Goal: Communication & Community: Share content

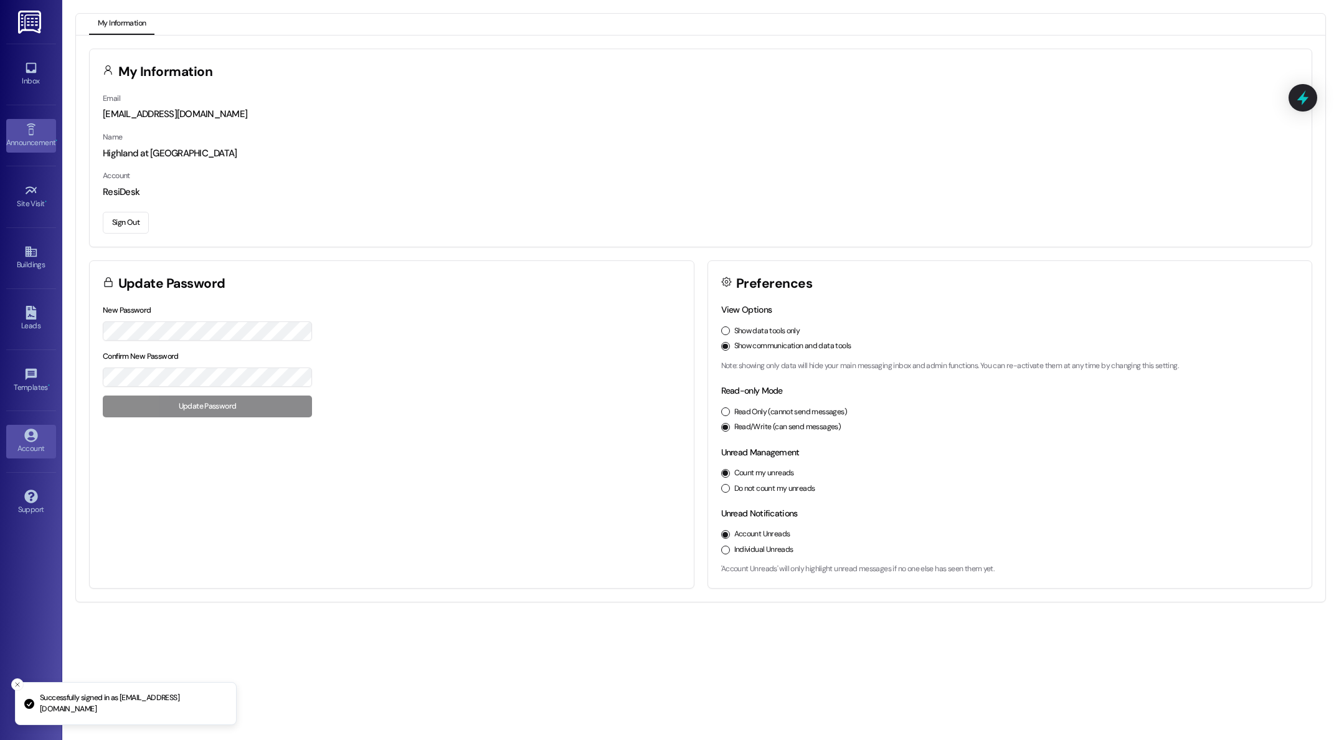
click at [30, 134] on icon at bounding box center [30, 129] width 9 height 12
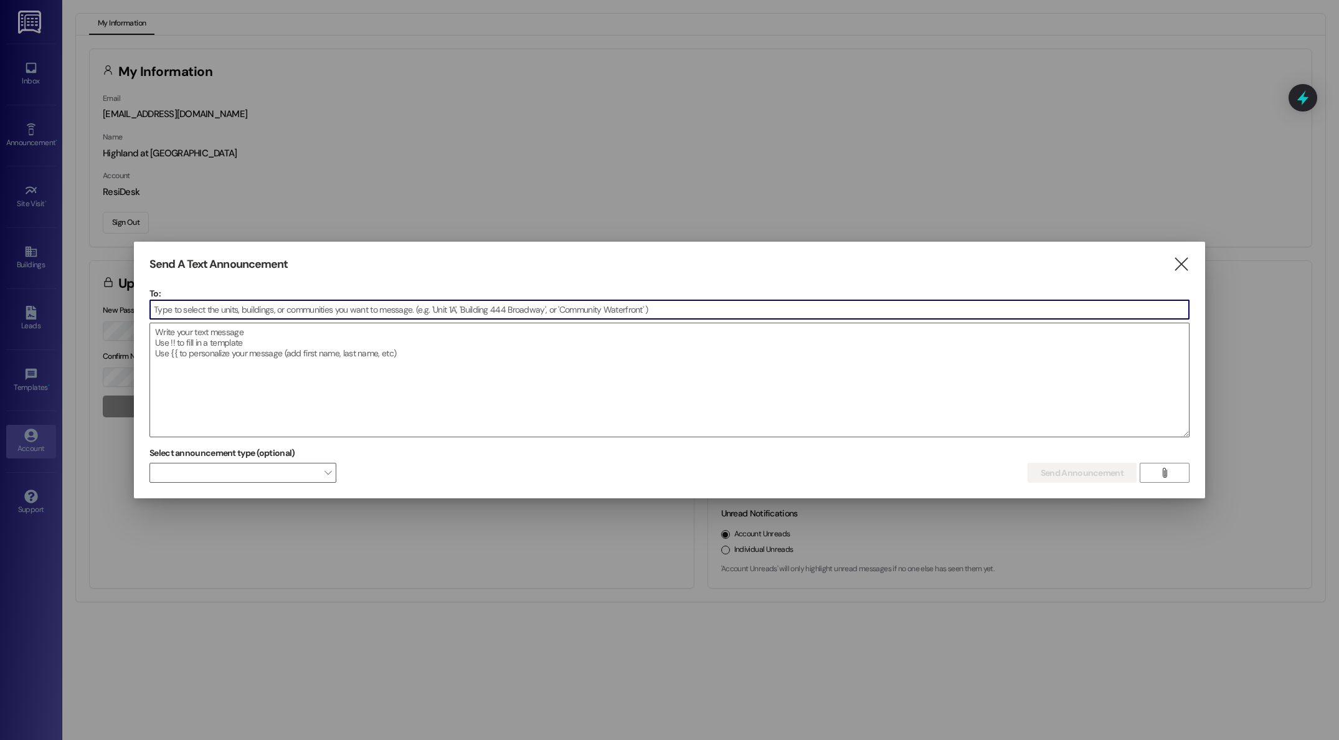
click at [212, 309] on input at bounding box center [669, 309] width 1039 height 19
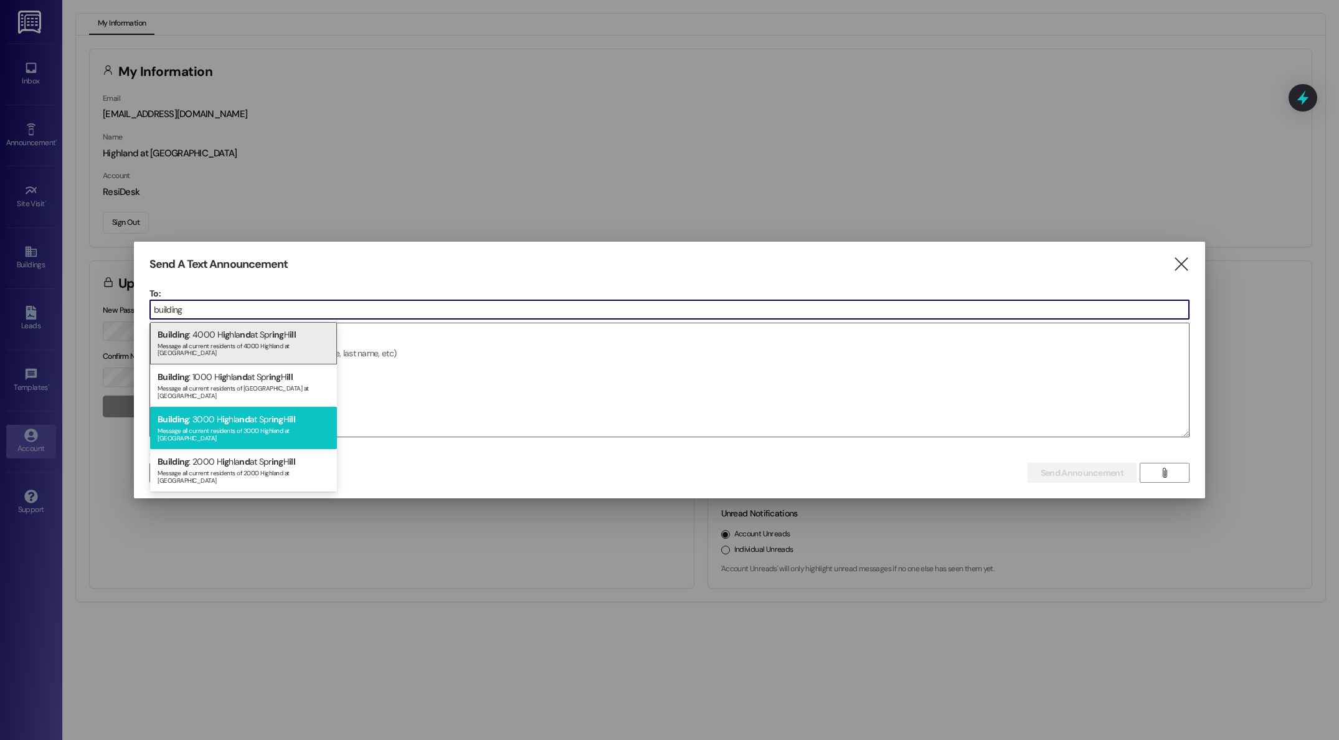
type input "building"
click at [222, 413] on span "ig" at bounding box center [225, 418] width 7 height 11
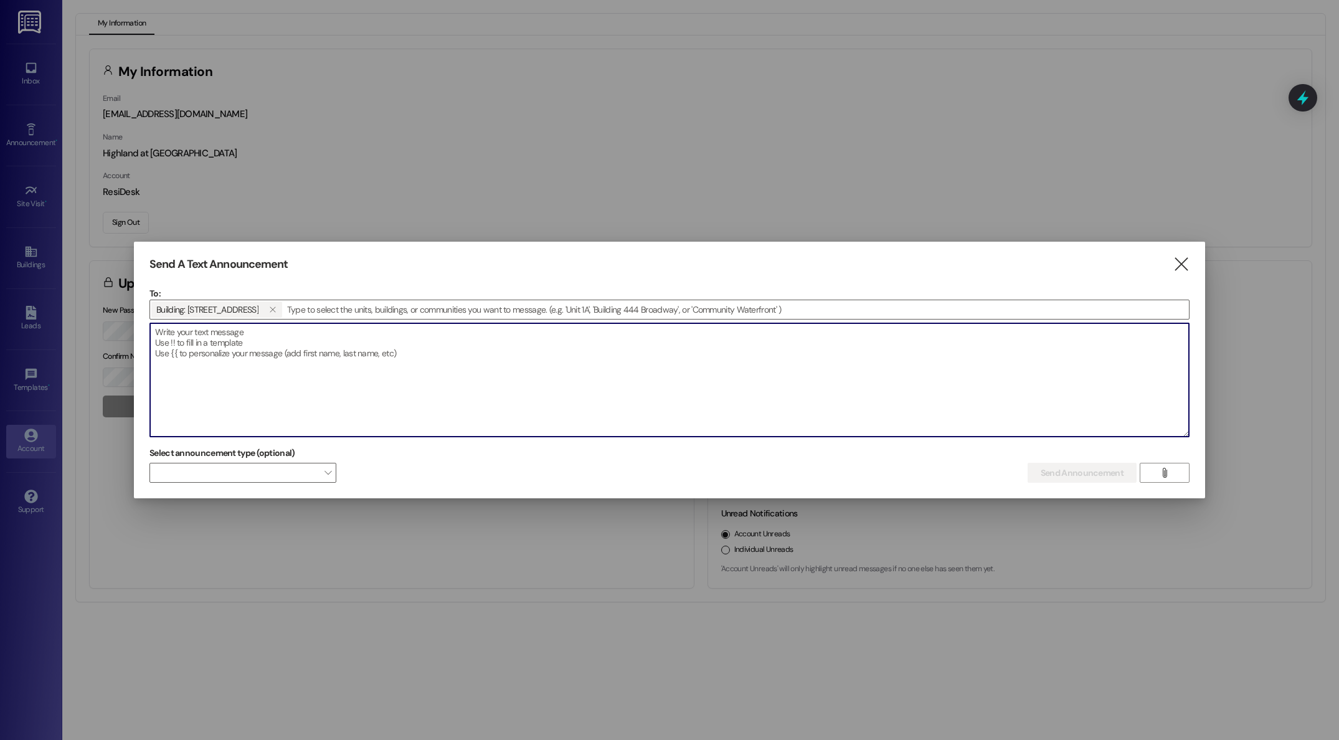
click at [267, 387] on textarea at bounding box center [669, 379] width 1039 height 113
paste textarea "Hello! As a friendly reminder, we will enter units to change air filters and pl…"
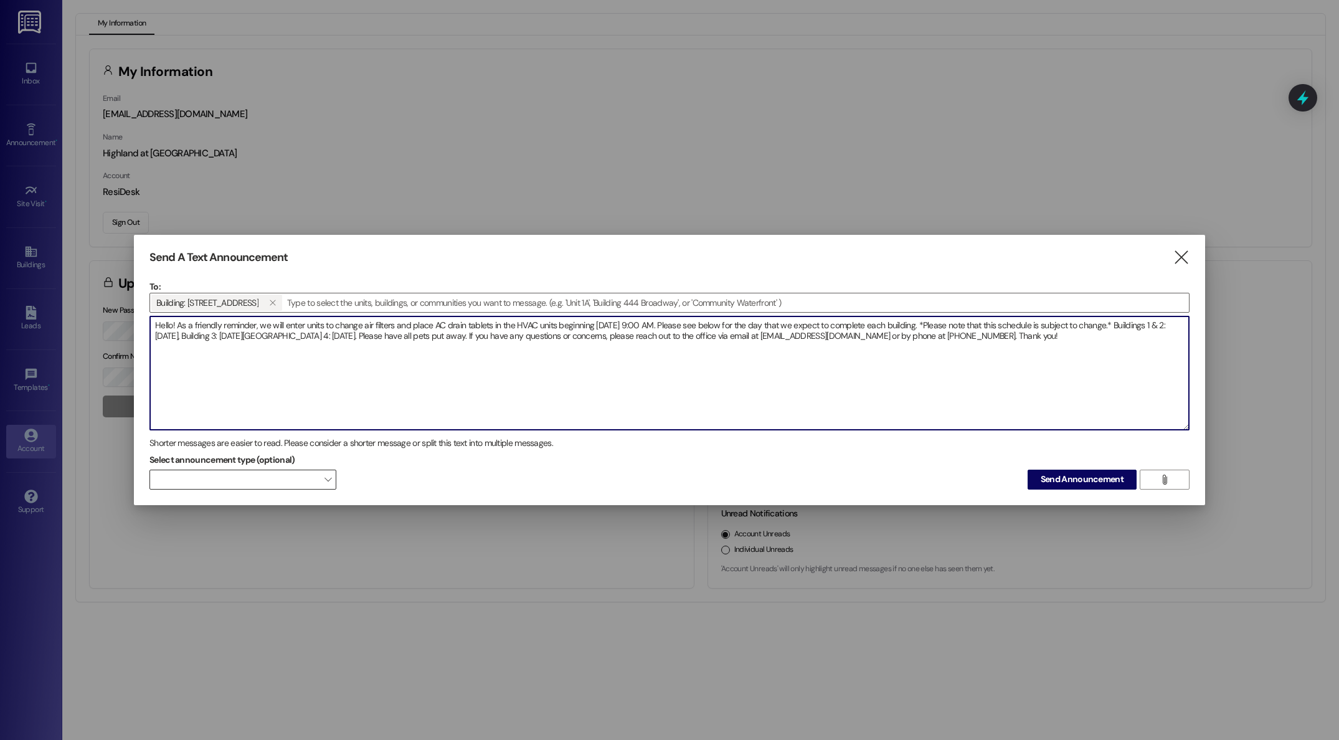
type textarea "Hello! As a friendly reminder, we will enter units to change air filters and pl…"
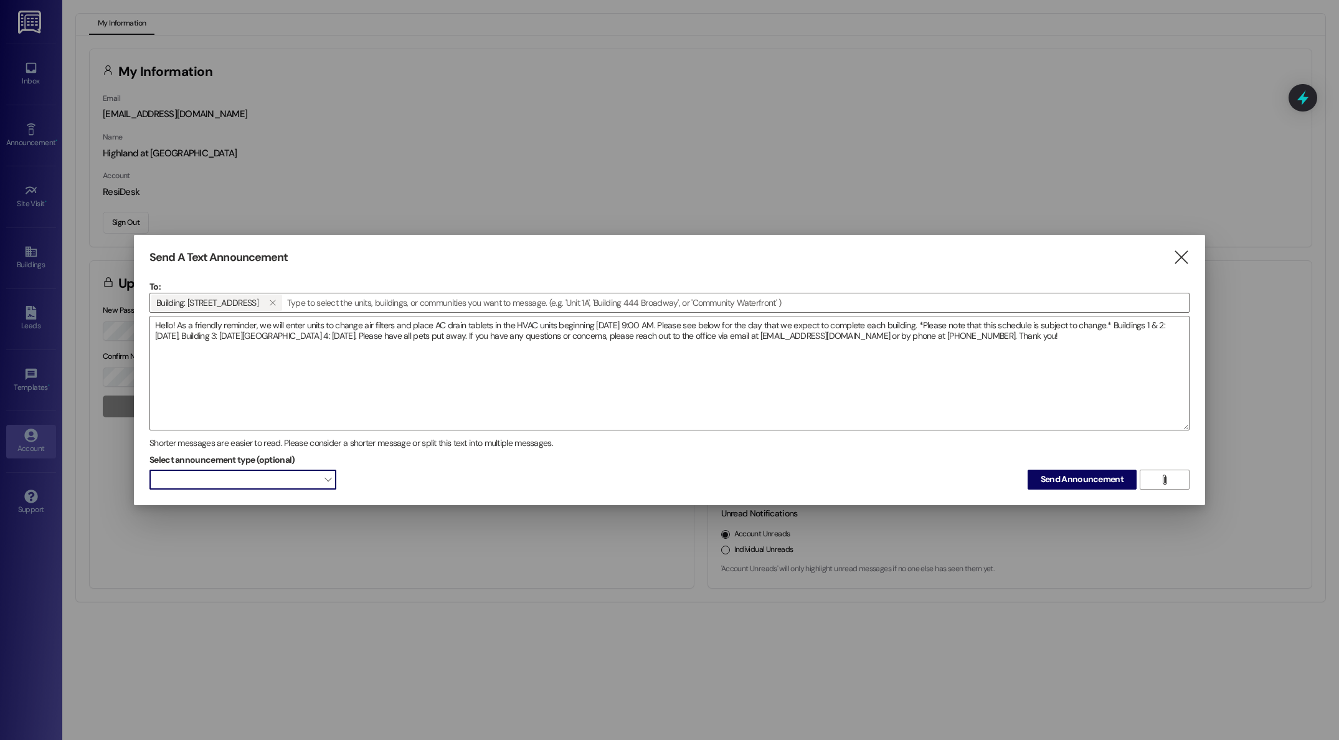
click at [329, 482] on span "" at bounding box center [327, 479] width 7 height 20
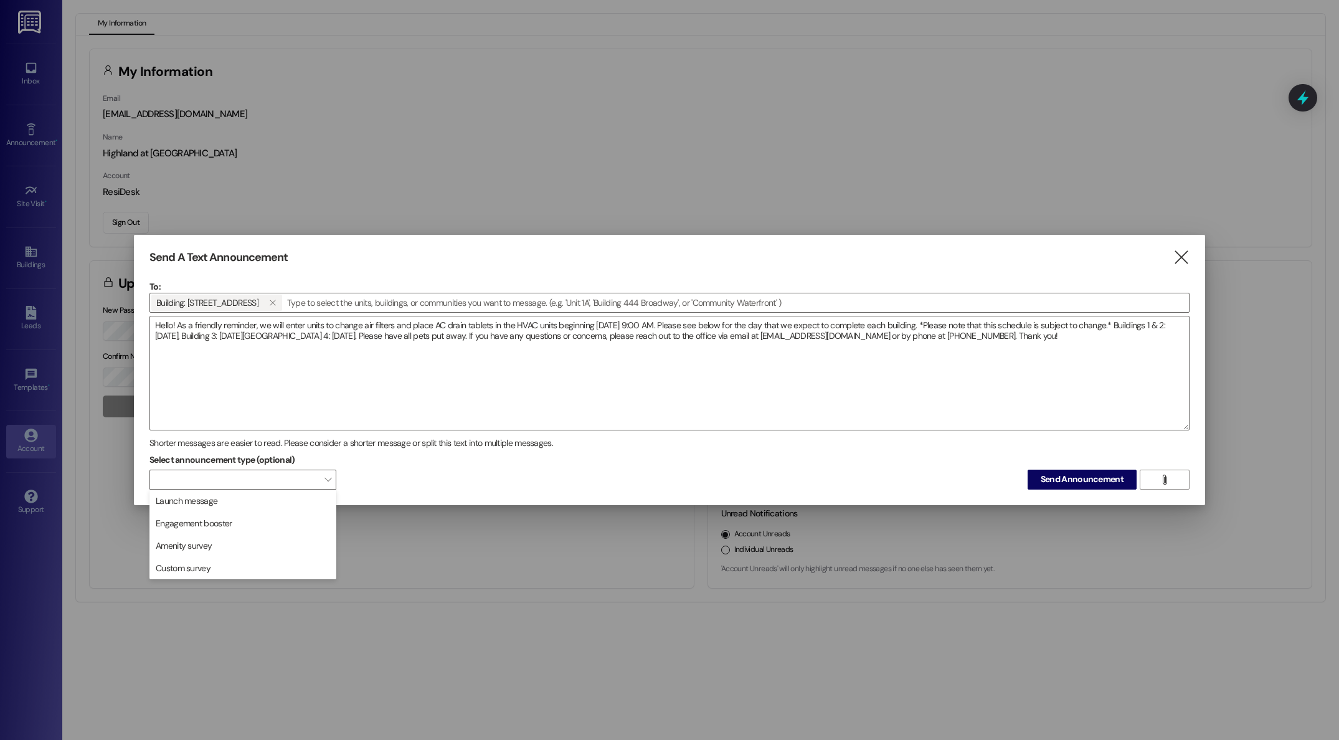
click at [436, 474] on div "Select announcement type (optional)  Send Announcement " at bounding box center [669, 469] width 1040 height 39
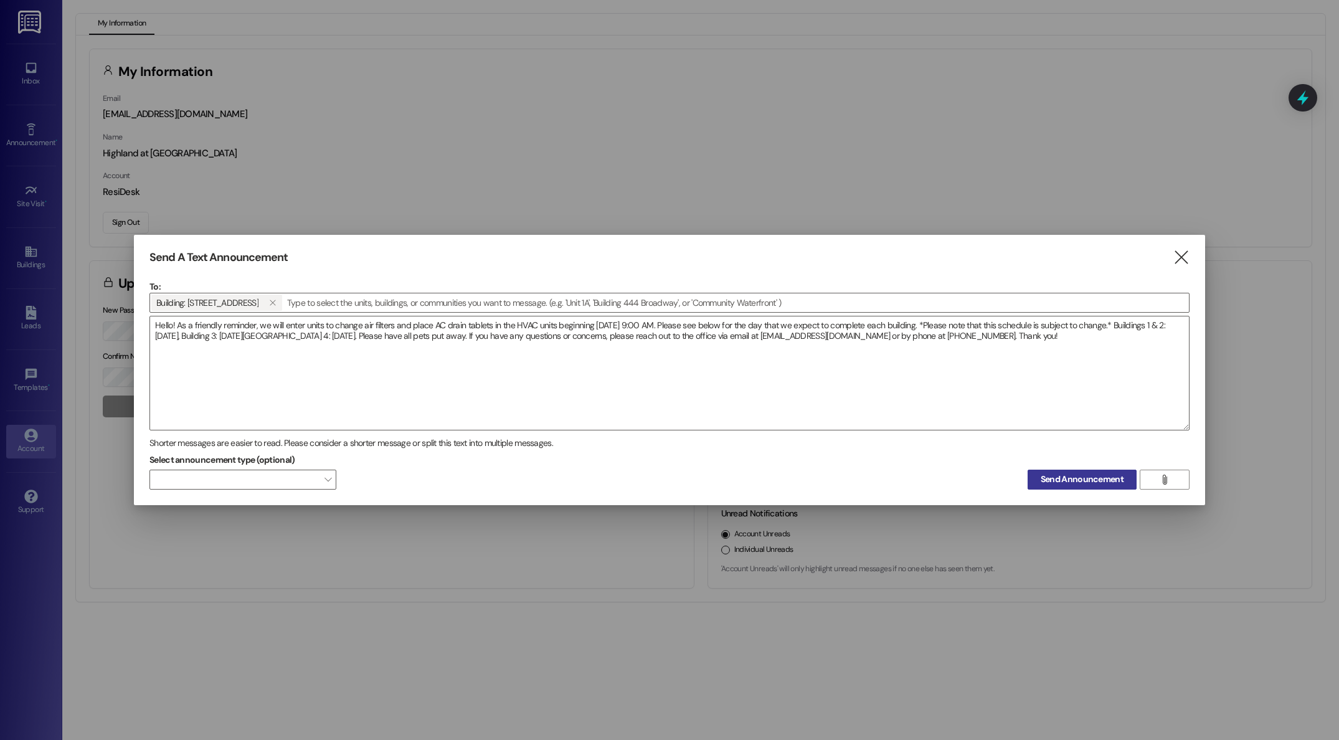
click at [1071, 480] on span "Send Announcement" at bounding box center [1081, 479] width 83 height 13
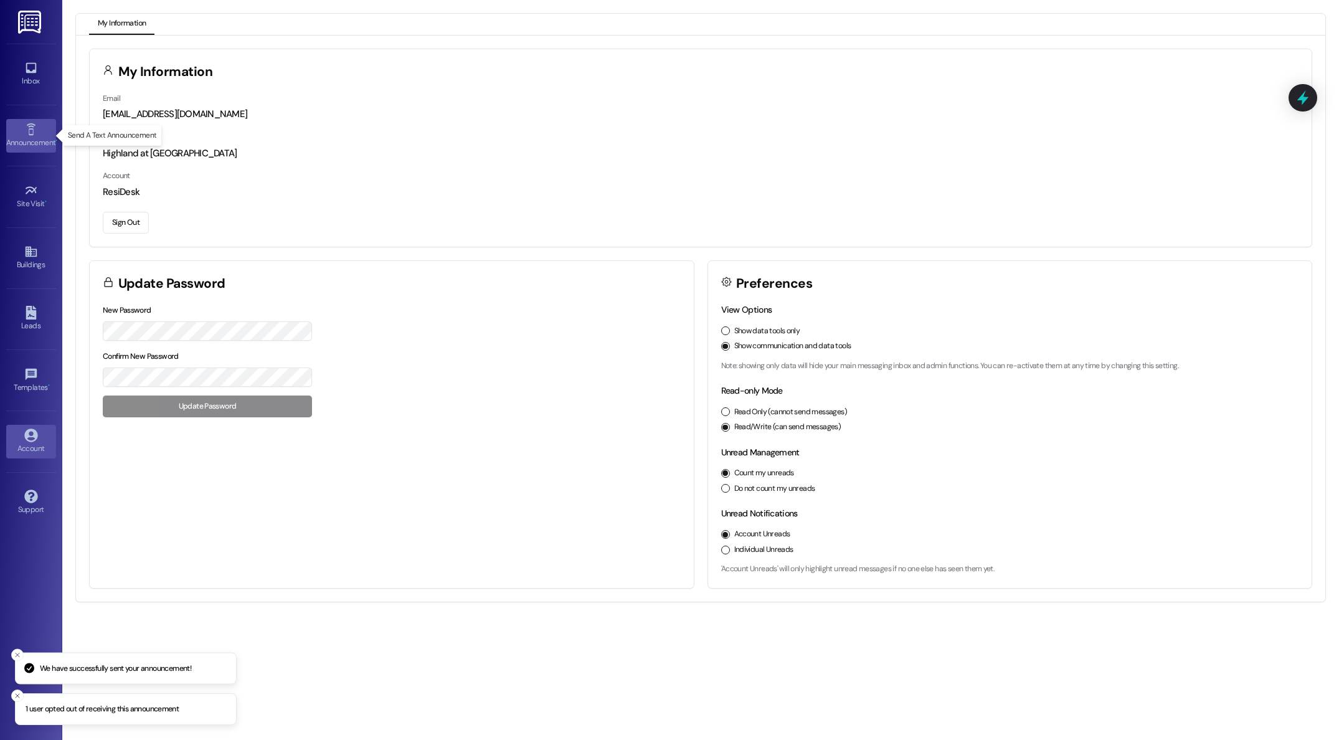
click at [23, 136] on div "Announcement •" at bounding box center [31, 142] width 62 height 12
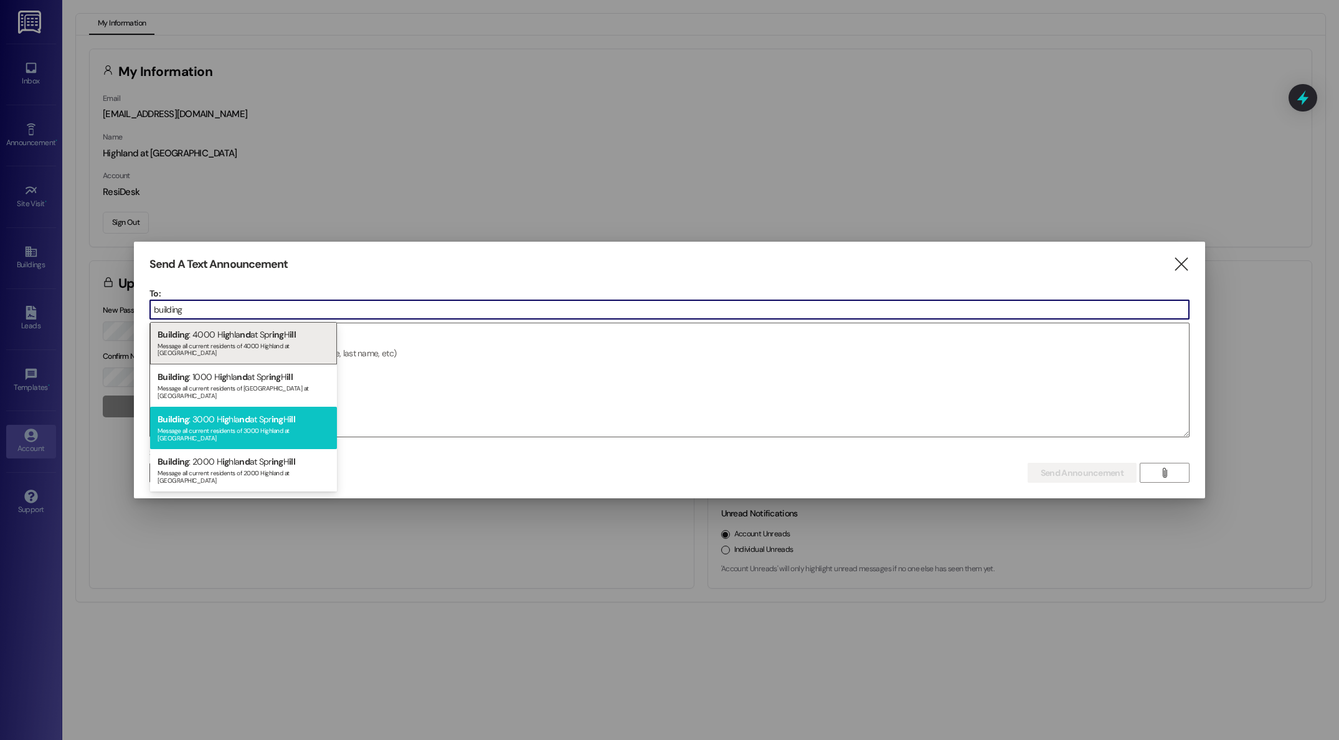
type input "building"
click at [232, 407] on div "Building : 3000 H ig hla nd at Spr ing H ill Message all current residents of 3…" at bounding box center [243, 428] width 187 height 42
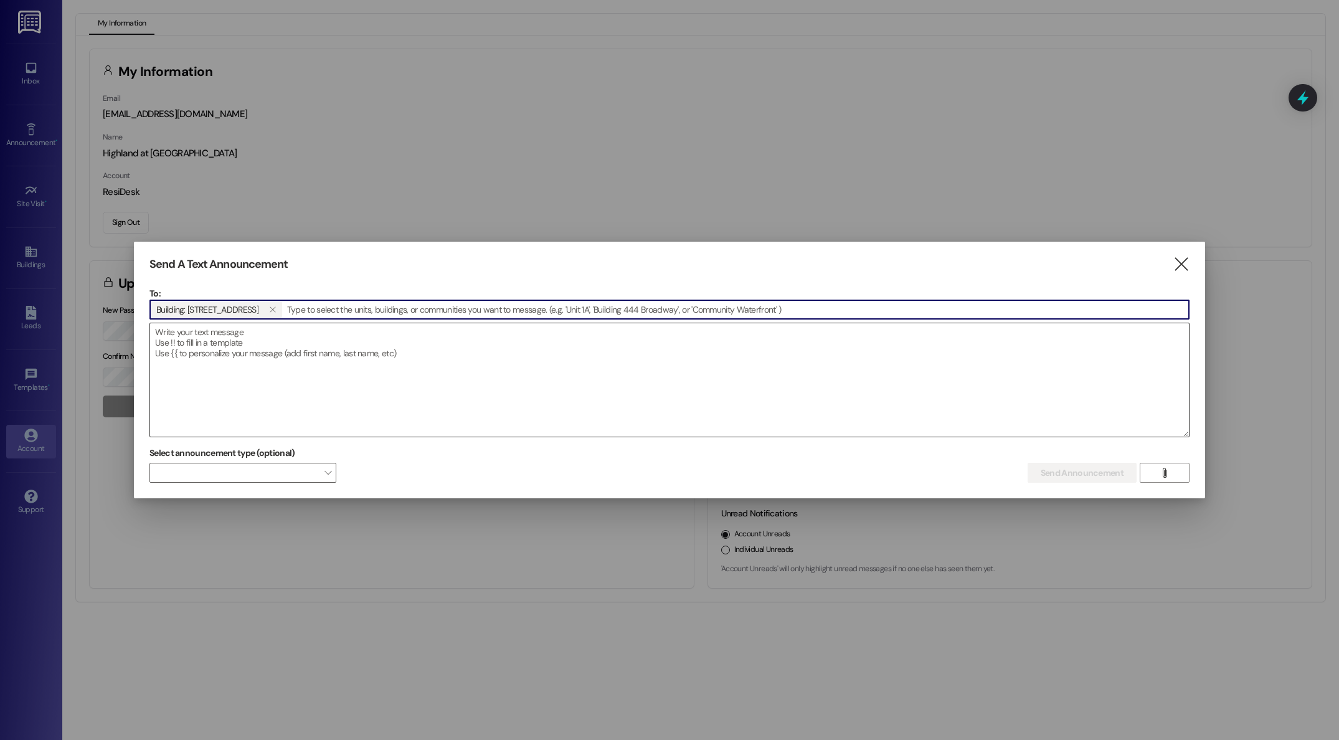
click at [200, 336] on textarea at bounding box center [669, 379] width 1039 height 113
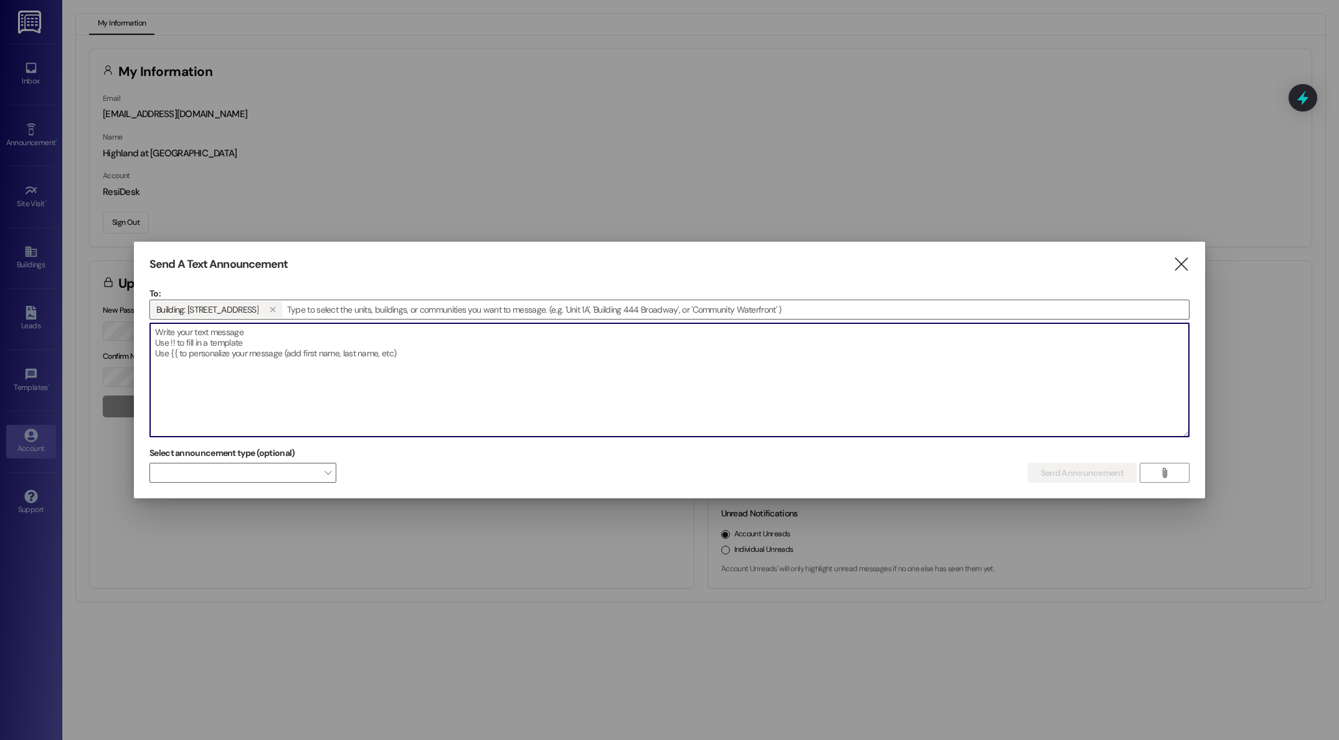
paste textarea "Hello! As a friendly reminder, we will enter units to change air filters and pl…"
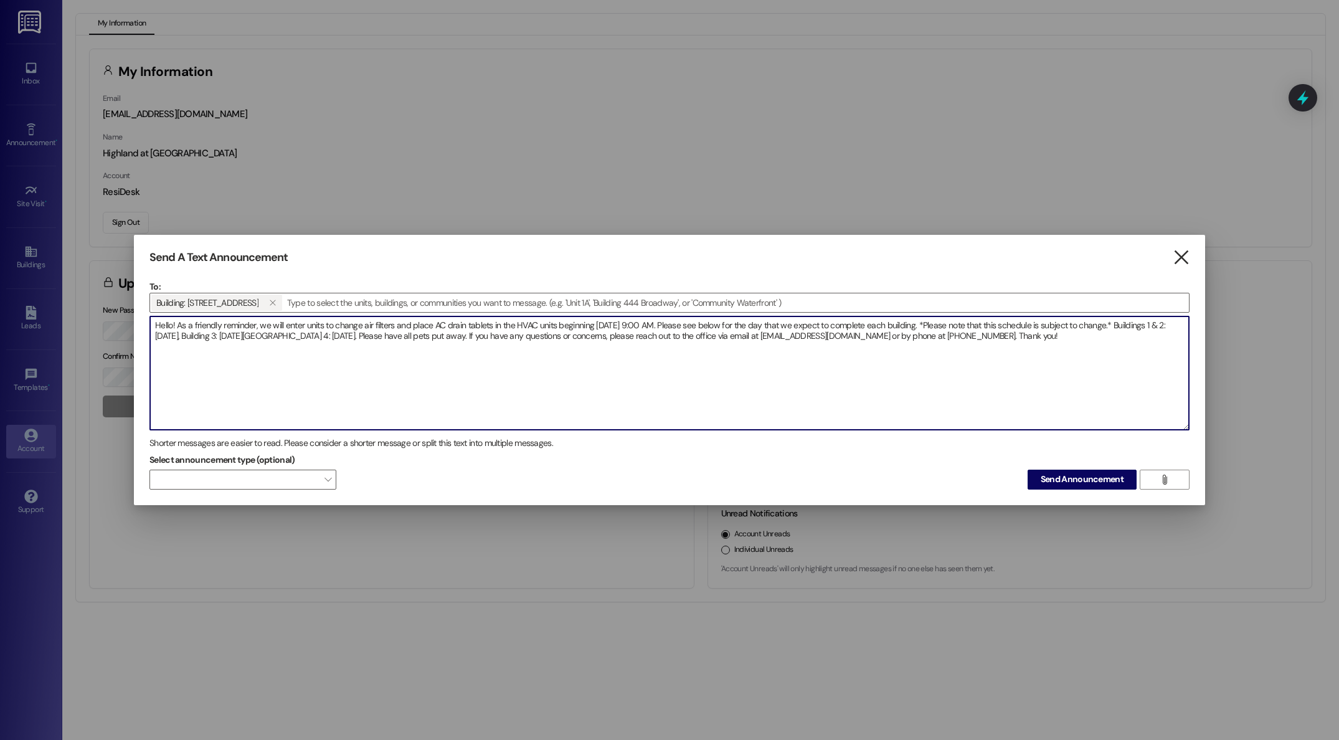
type textarea "Hello! As a friendly reminder, we will enter units to change air filters and pl…"
click at [1180, 257] on icon "" at bounding box center [1180, 257] width 17 height 13
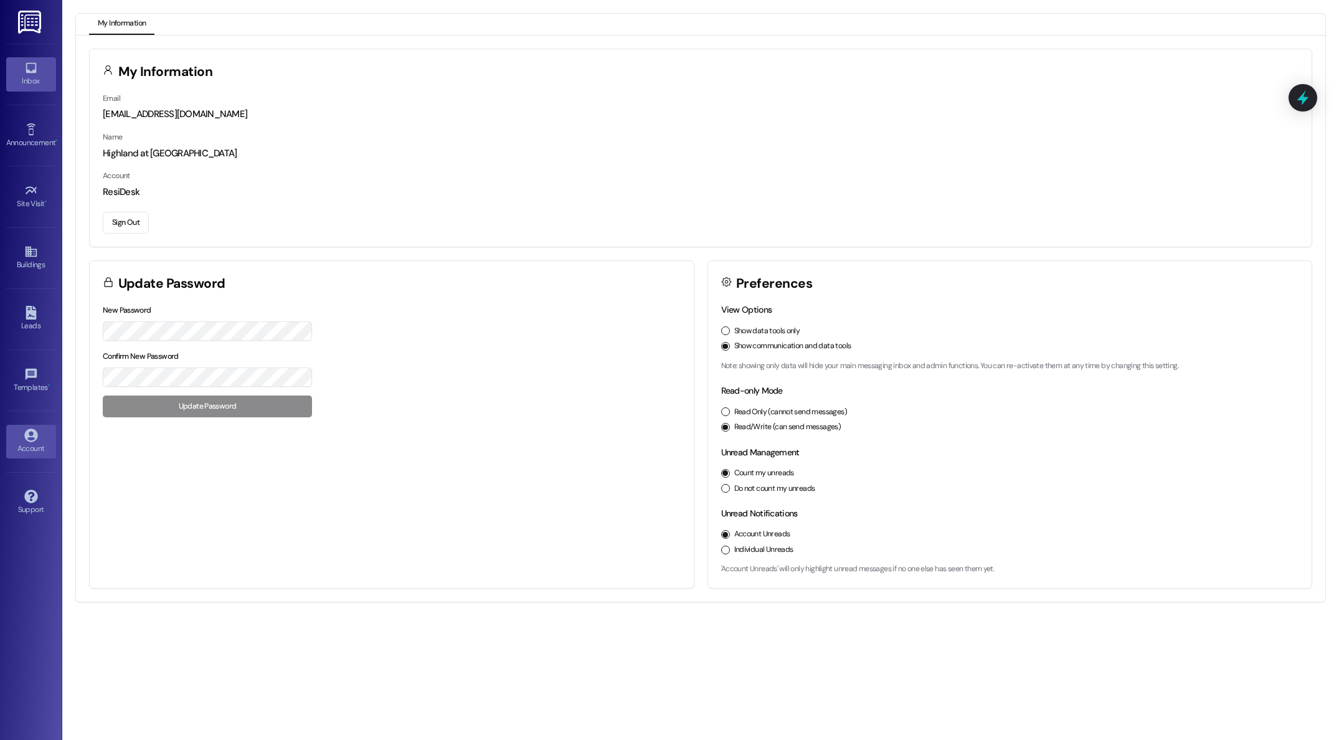
click at [29, 70] on icon at bounding box center [31, 68] width 14 height 14
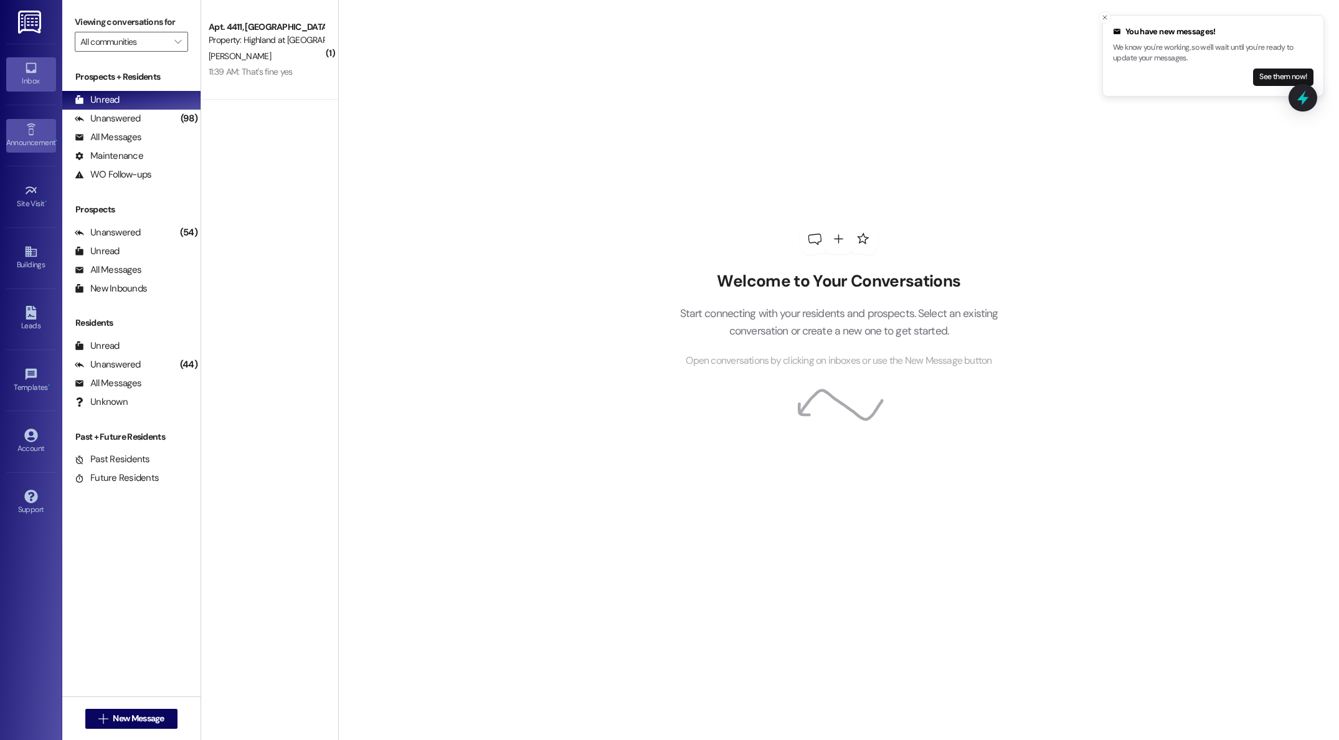
click at [27, 126] on icon at bounding box center [31, 130] width 14 height 14
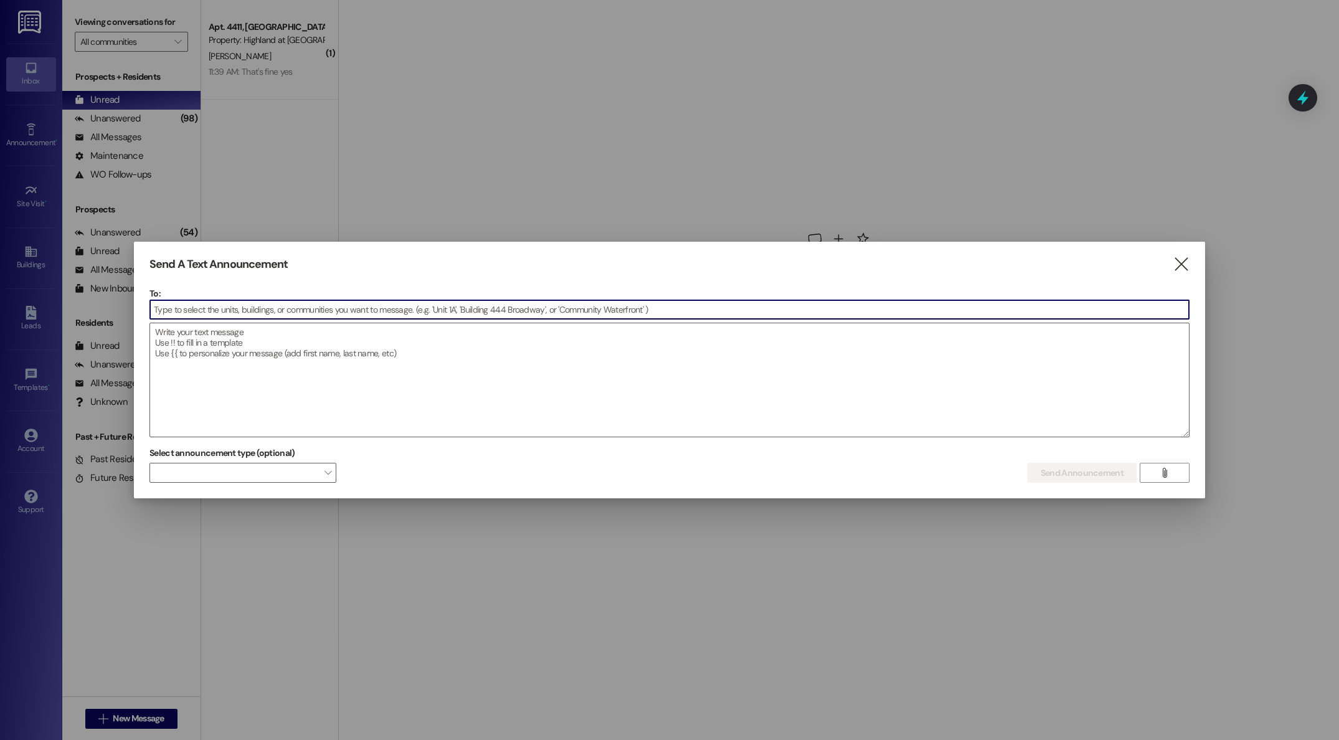
click at [302, 306] on input at bounding box center [669, 309] width 1039 height 19
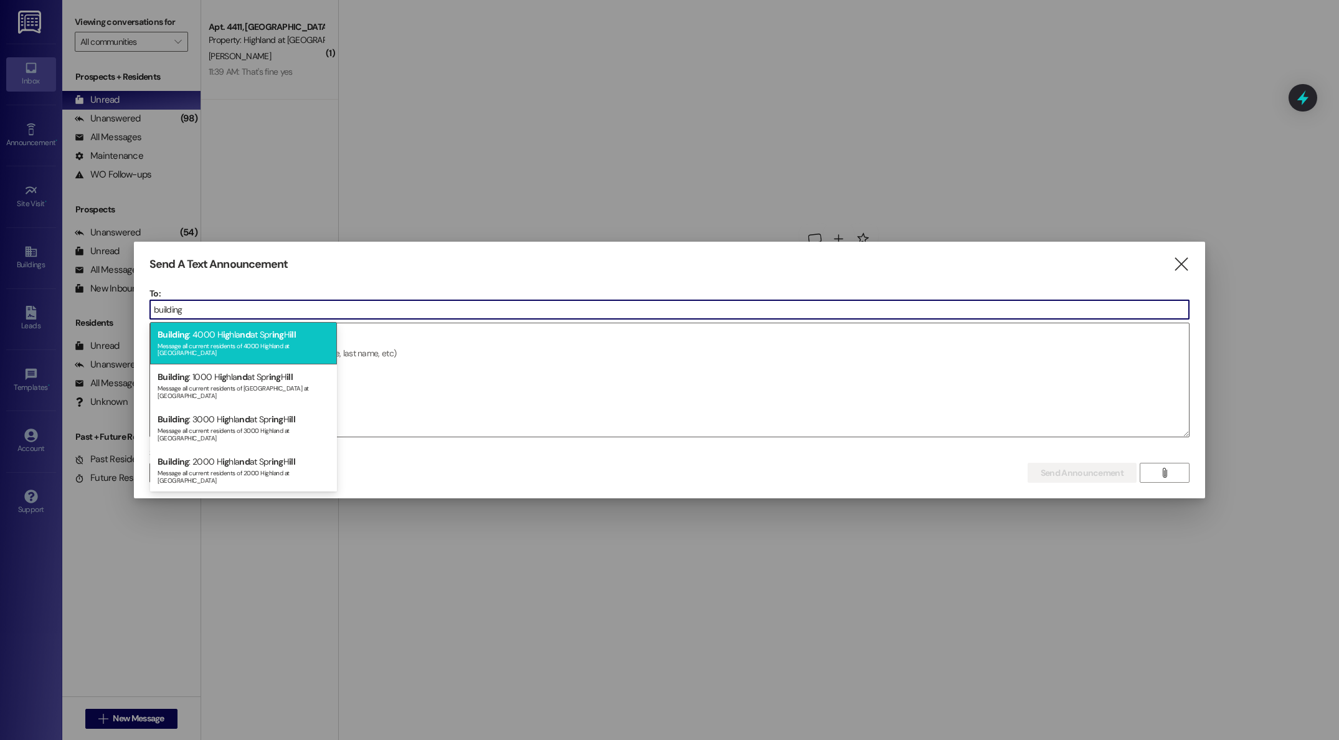
type input "building"
click at [216, 334] on div "Building : 4000 H ig hla nd at Spr ing H ill Message all current residents of […" at bounding box center [243, 343] width 187 height 42
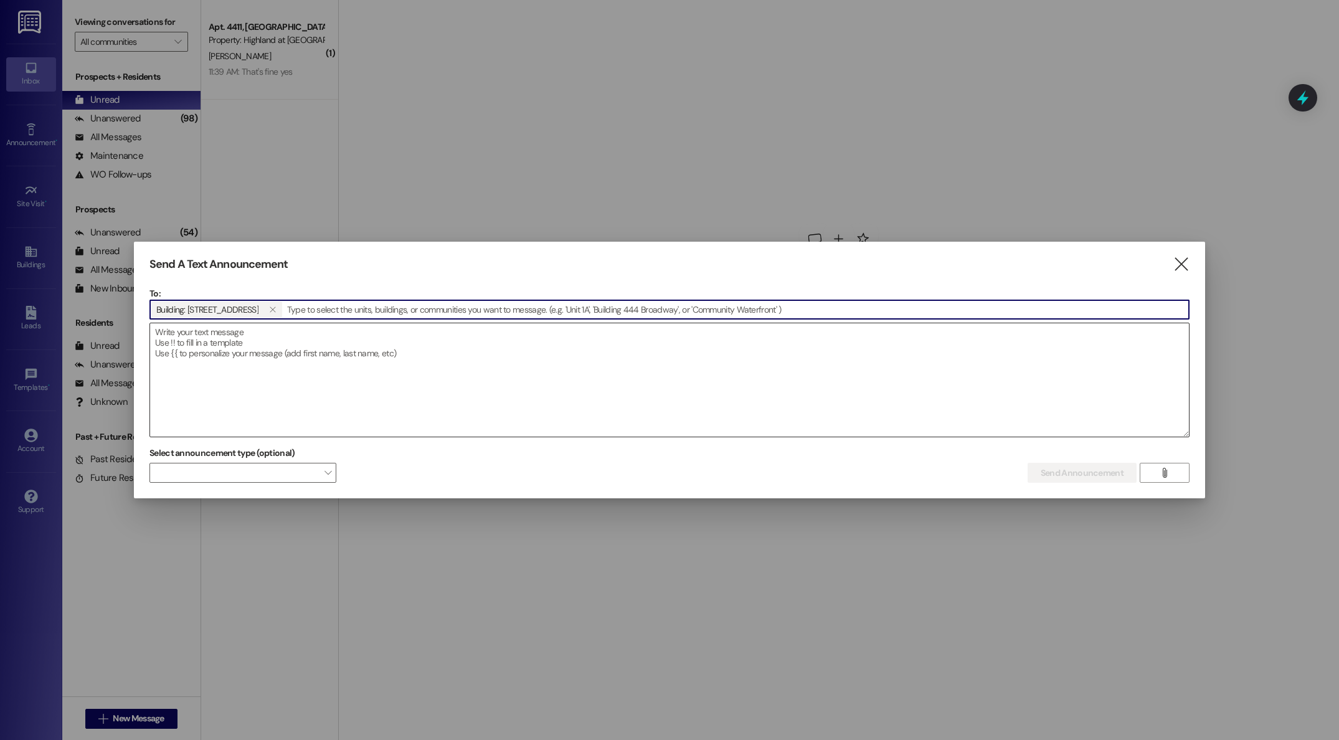
click at [333, 349] on textarea at bounding box center [669, 379] width 1039 height 113
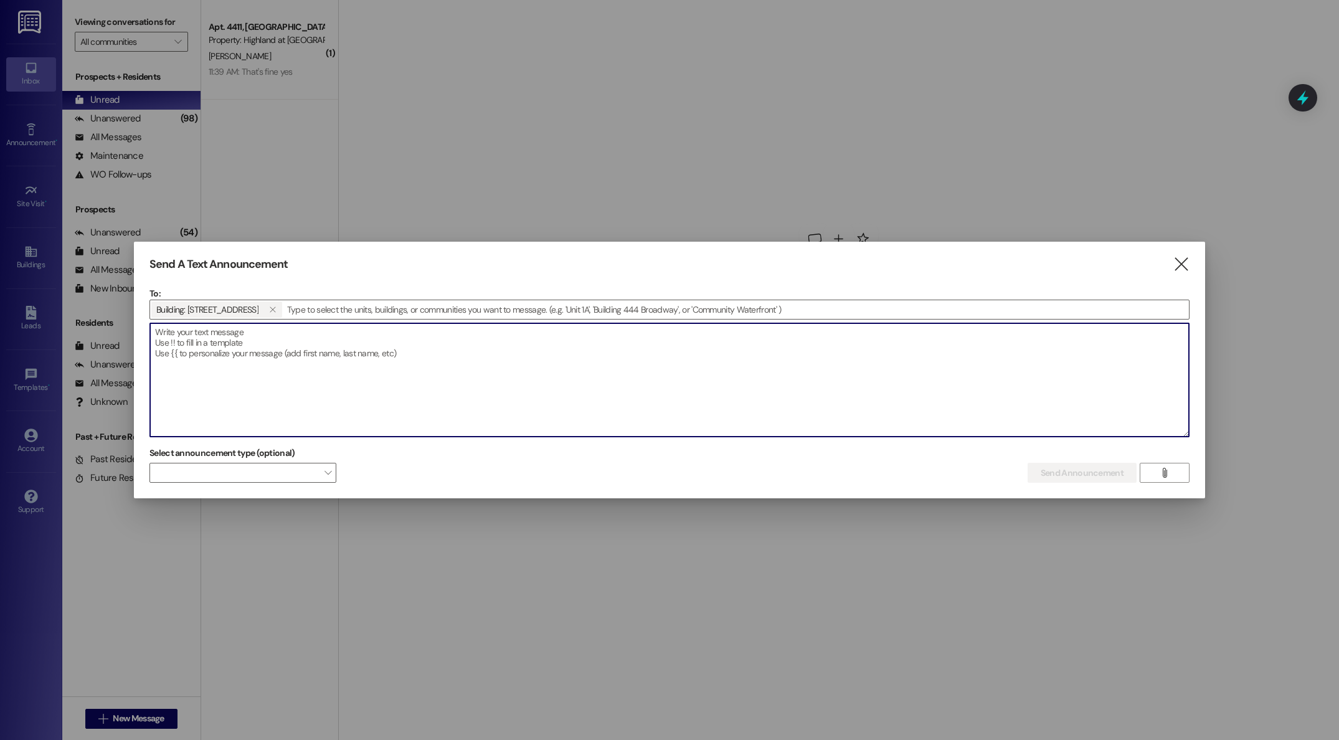
paste textarea "Hello! As a friendly reminder, we will enter units to change air filters and pl…"
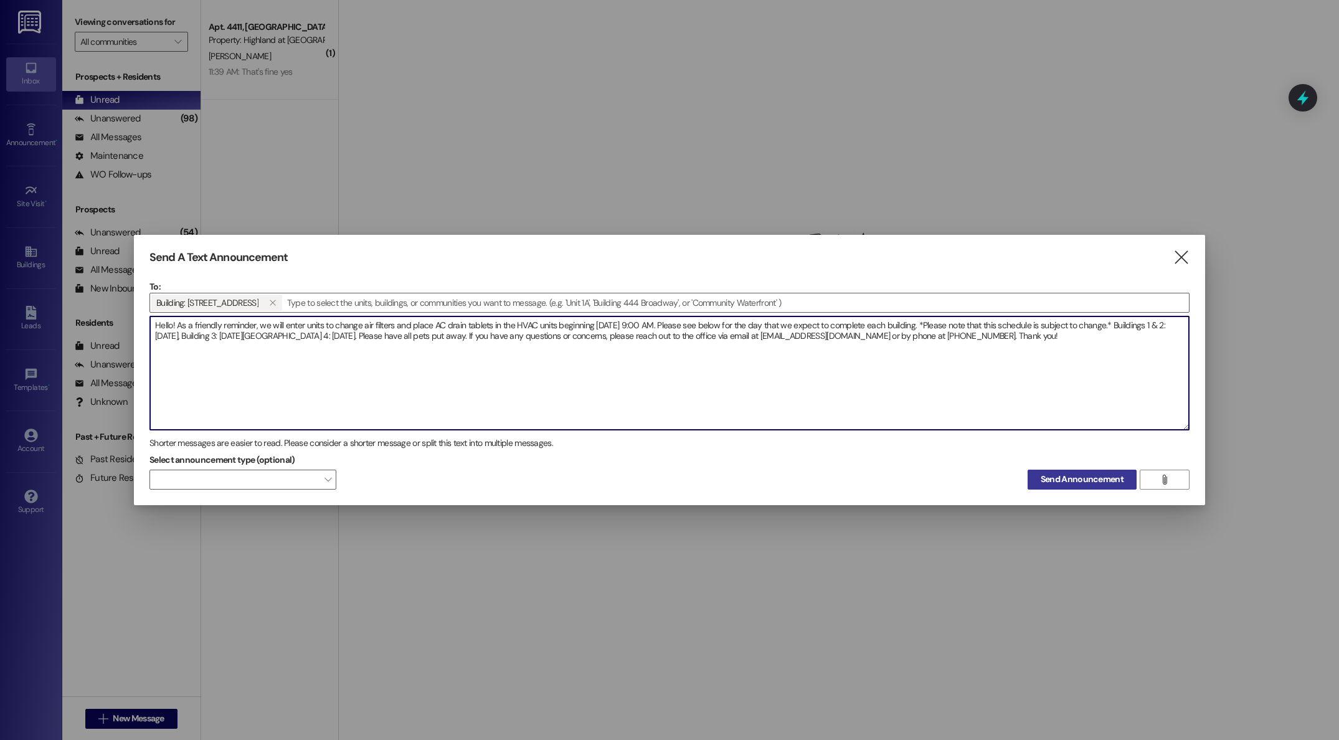
type textarea "Hello! As a friendly reminder, we will enter units to change air filters and pl…"
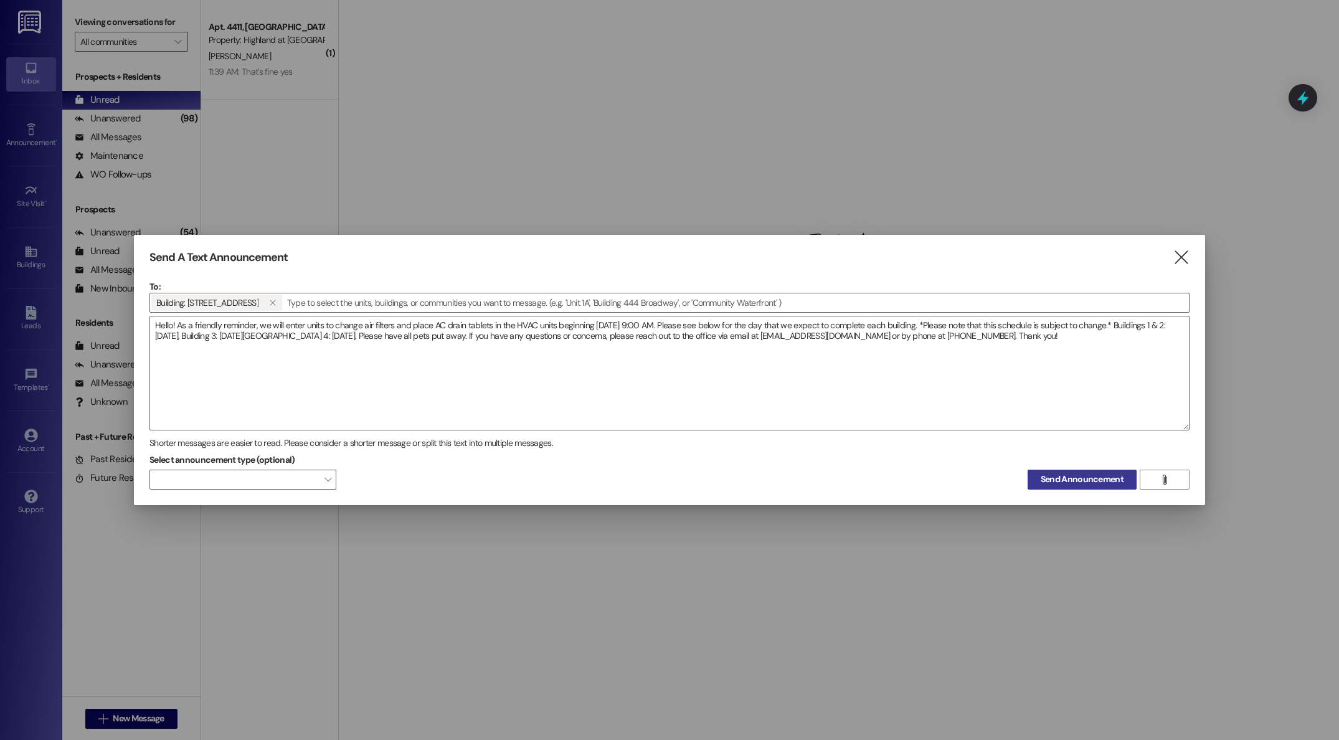
click at [1087, 476] on span "Send Announcement" at bounding box center [1081, 479] width 83 height 13
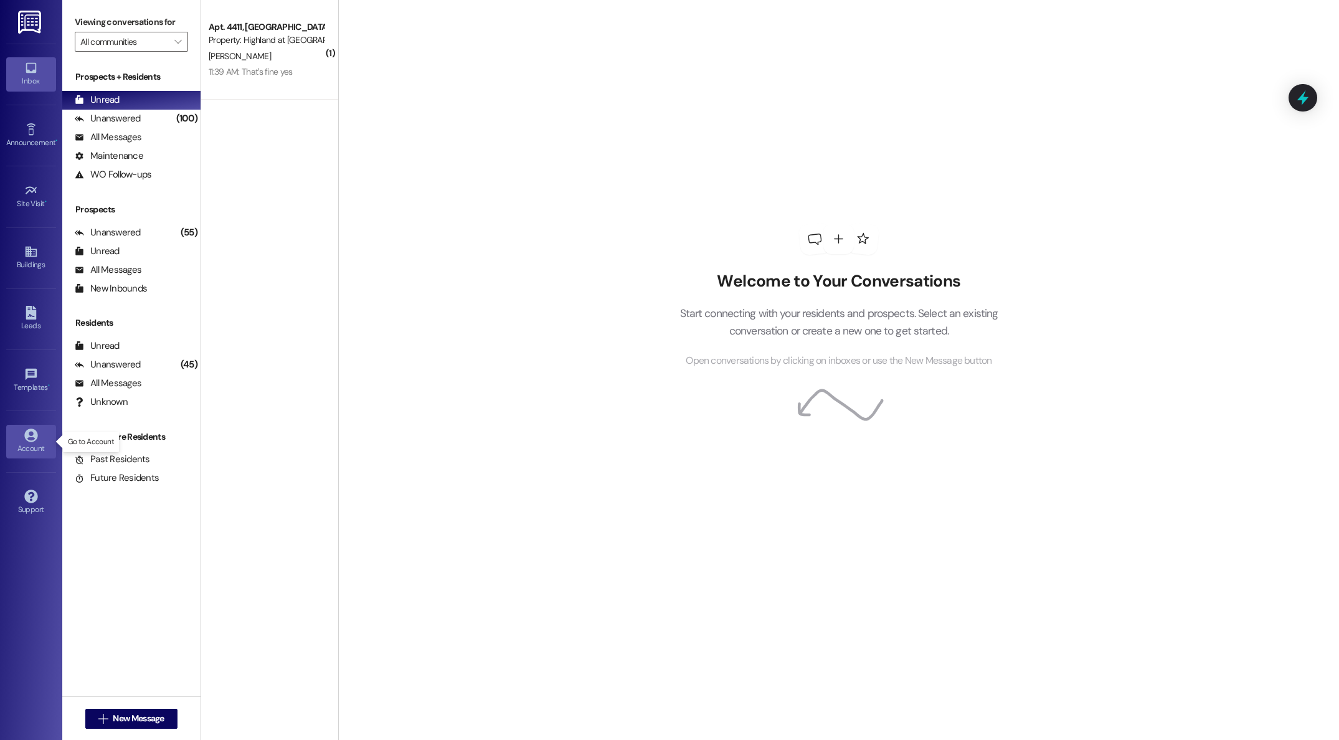
click at [52, 444] on div "Account" at bounding box center [31, 448] width 62 height 12
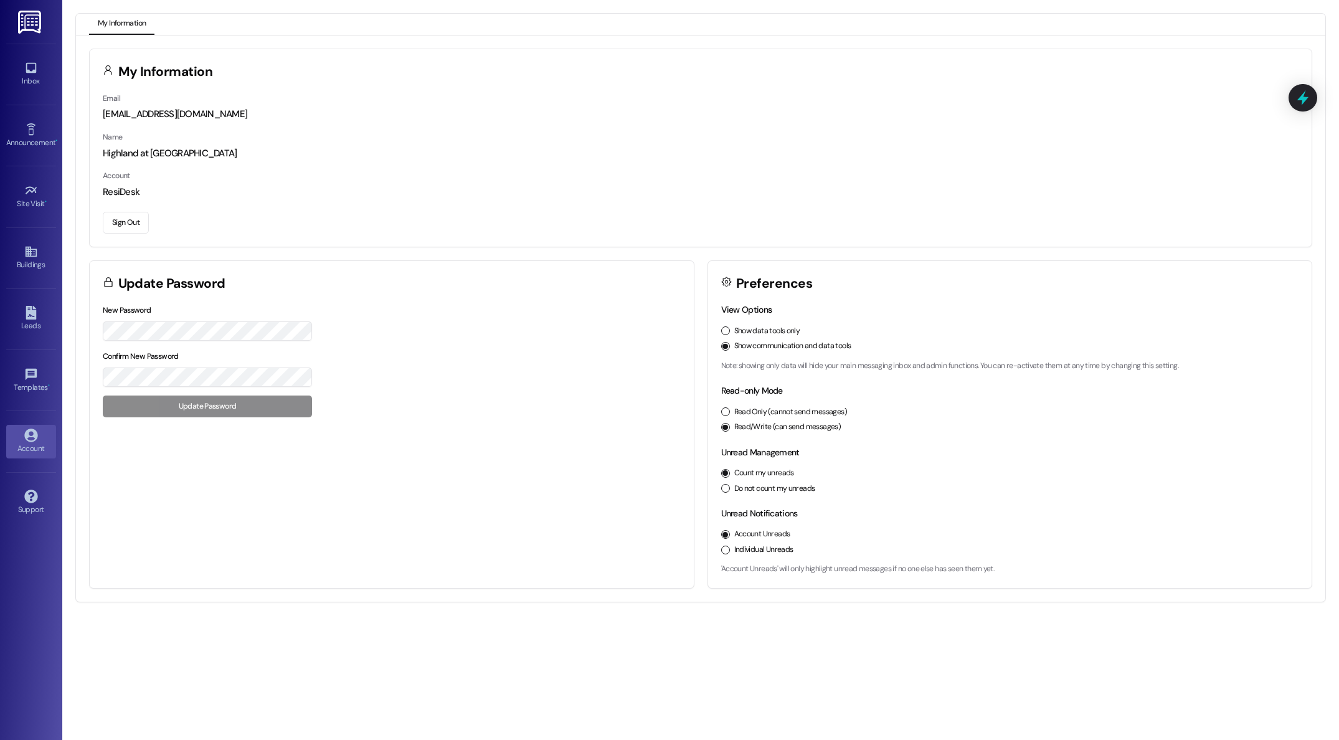
click at [130, 224] on button "Sign Out" at bounding box center [126, 223] width 46 height 22
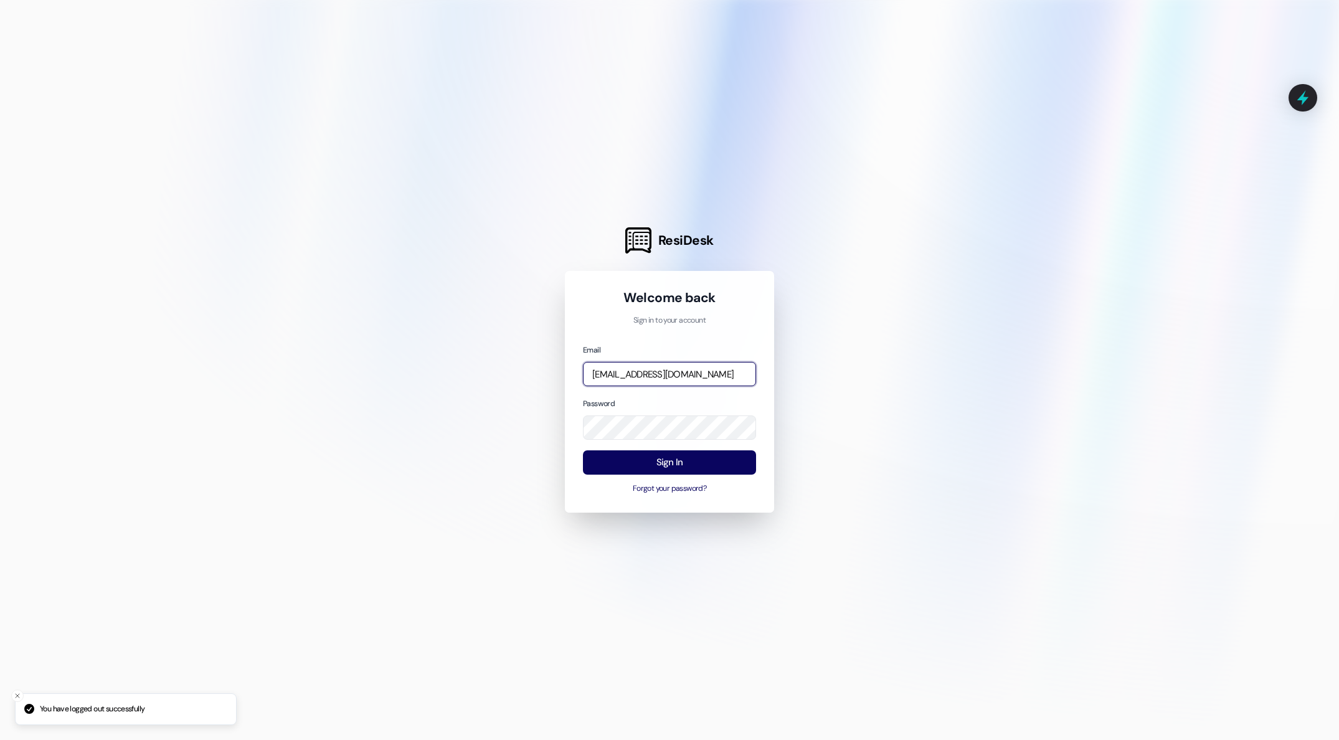
click at [720, 372] on input "[EMAIL_ADDRESS][DOMAIN_NAME]" at bounding box center [669, 374] width 173 height 24
type input "[PERSON_NAME][EMAIL_ADDRESS][PERSON_NAME][DOMAIN_NAME]"
click at [655, 459] on button "Sign In" at bounding box center [669, 462] width 173 height 24
